Goal: Transaction & Acquisition: Purchase product/service

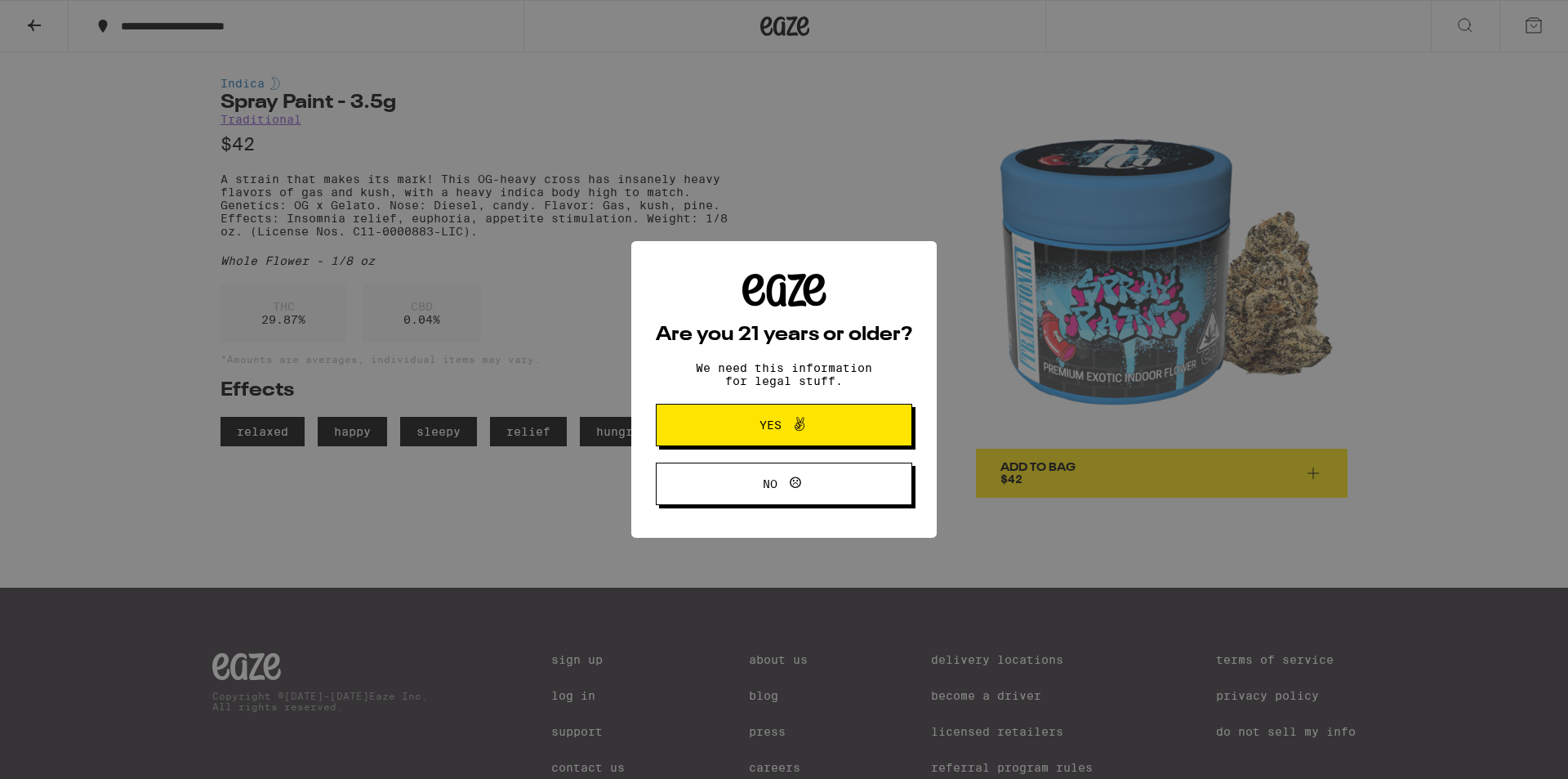
click at [805, 427] on icon at bounding box center [799, 424] width 19 height 19
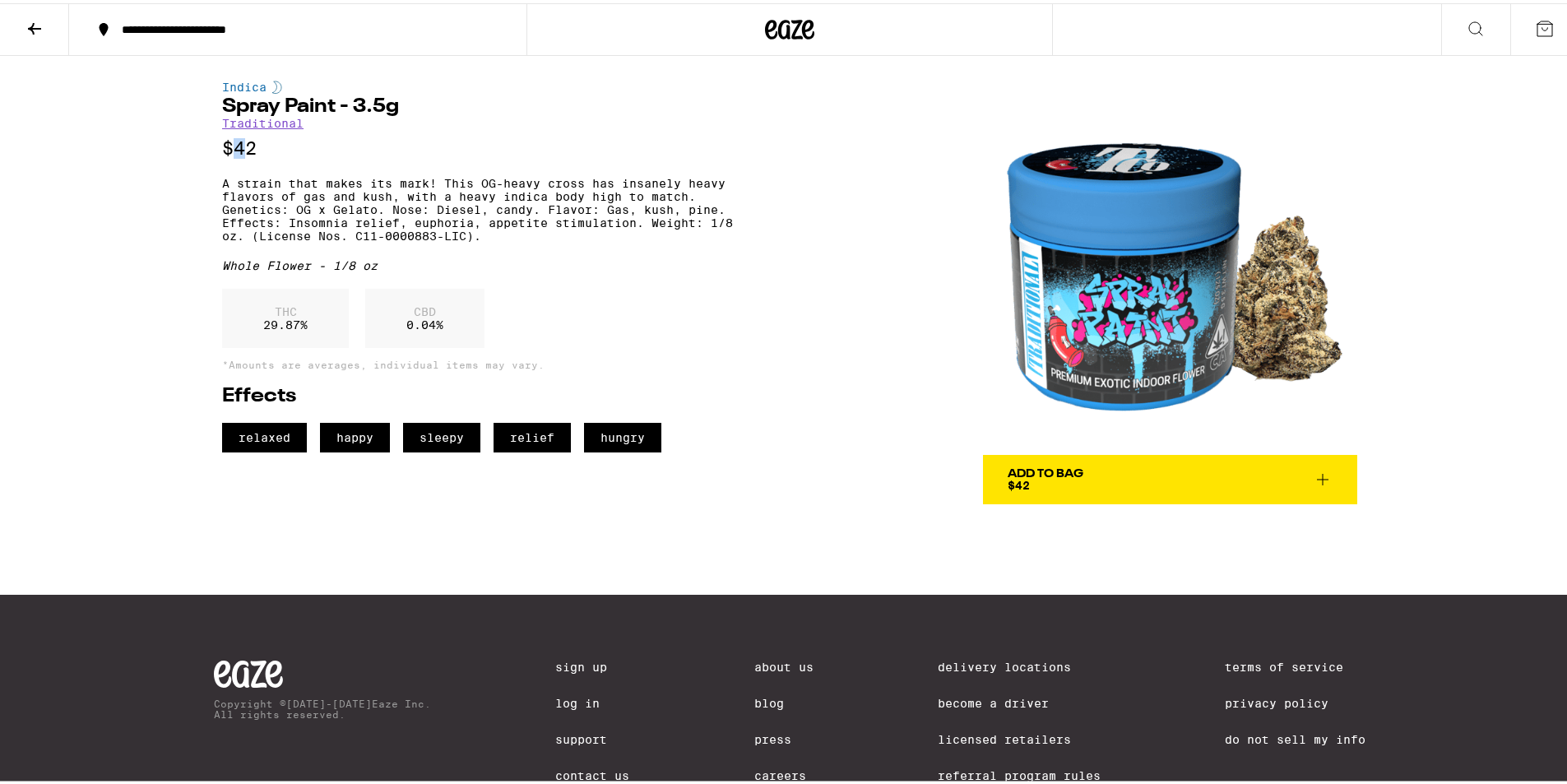
drag, startPoint x: 225, startPoint y: 153, endPoint x: 245, endPoint y: 150, distance: 20.2
click at [245, 150] on p "$42" at bounding box center [478, 145] width 511 height 20
click at [276, 153] on p "$42" at bounding box center [478, 145] width 511 height 20
